Goal: Check status: Check status

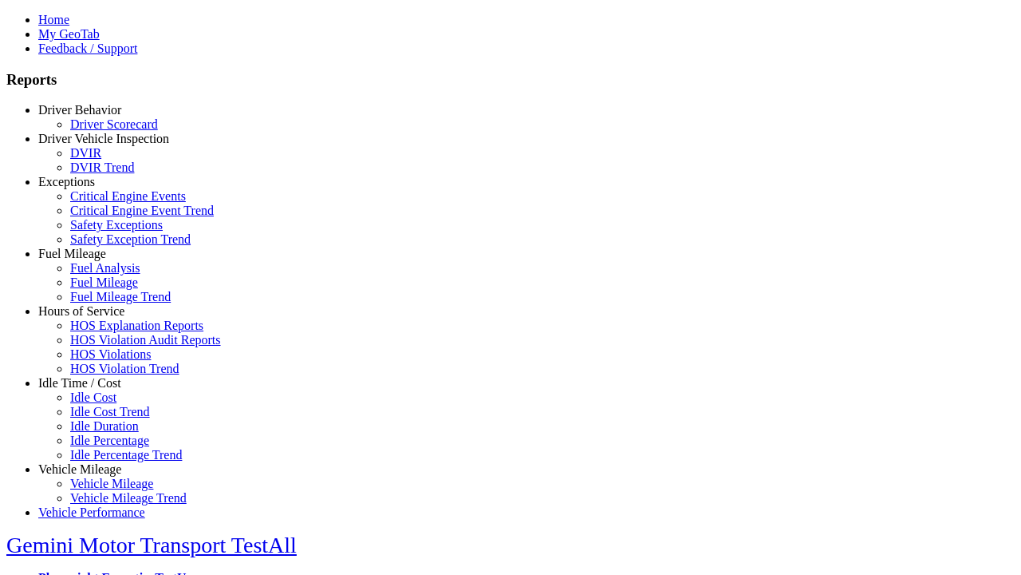
click at [92, 116] on link "Driver Behavior" at bounding box center [79, 110] width 83 height 14
click at [104, 131] on link "Driver Scorecard" at bounding box center [114, 124] width 88 height 14
select select
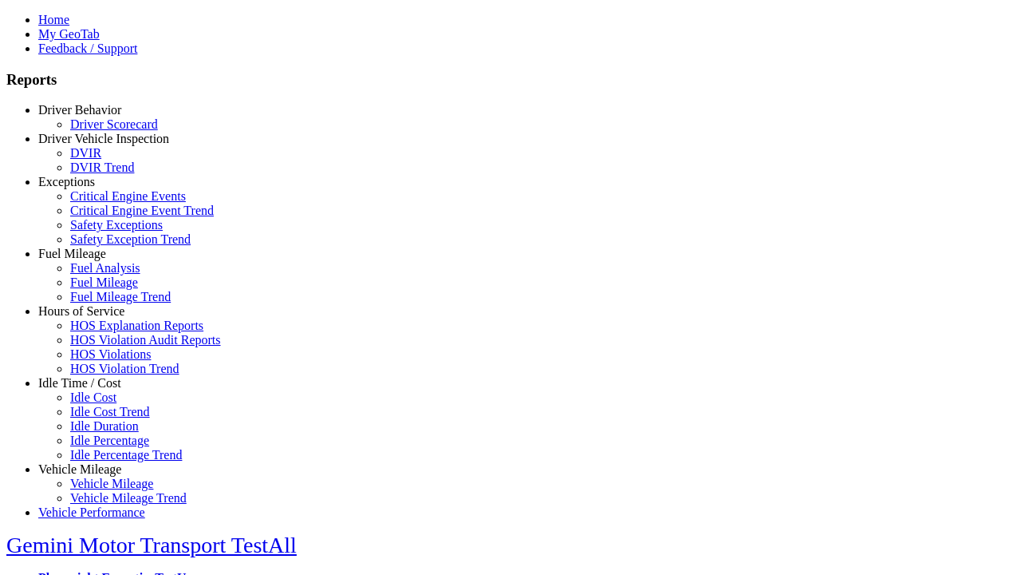
scroll to position [211, 0]
type input "*********"
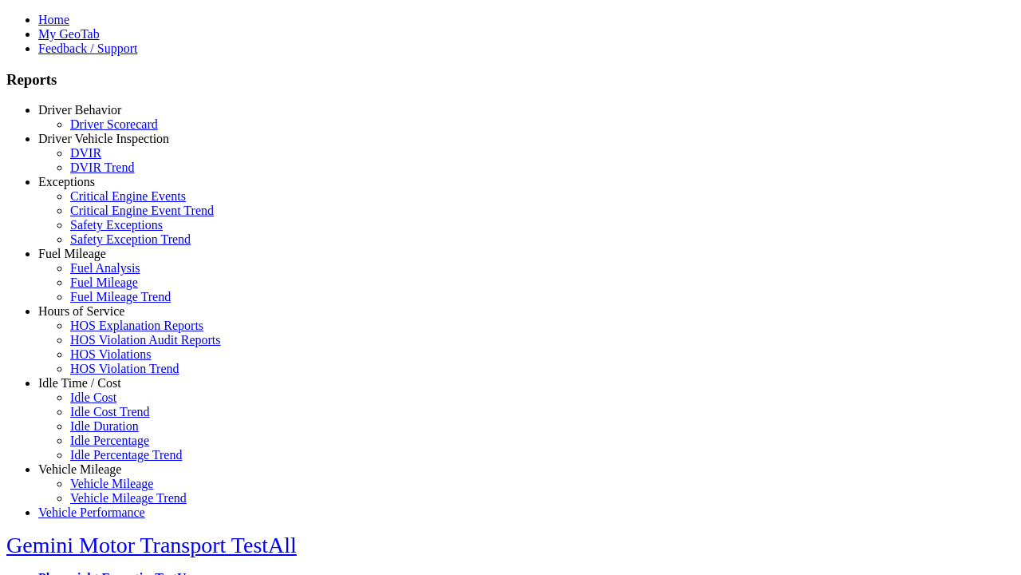
scroll to position [693, 0]
